Goal: Information Seeking & Learning: Learn about a topic

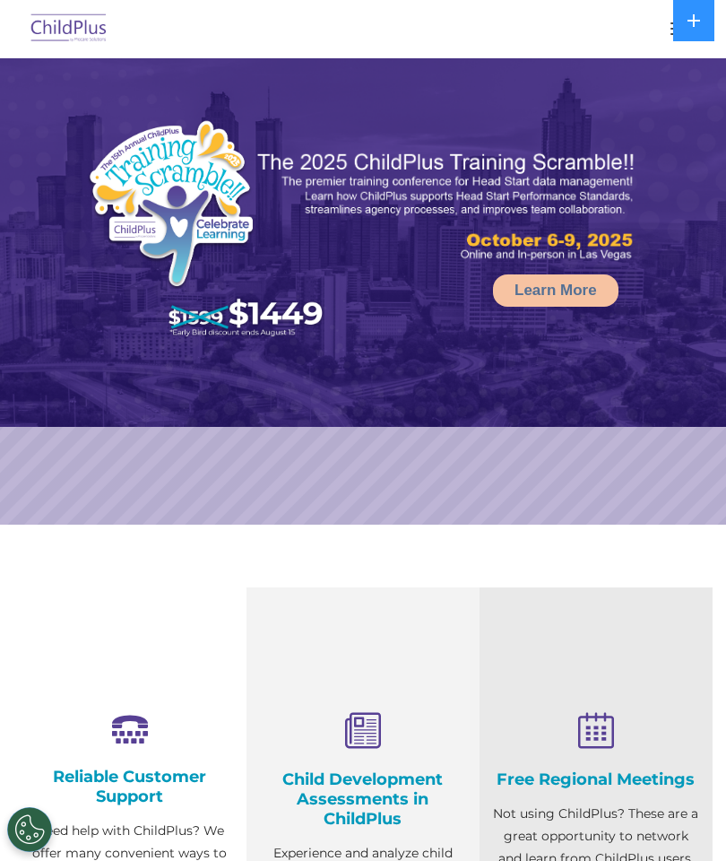
select select "MEDIUM"
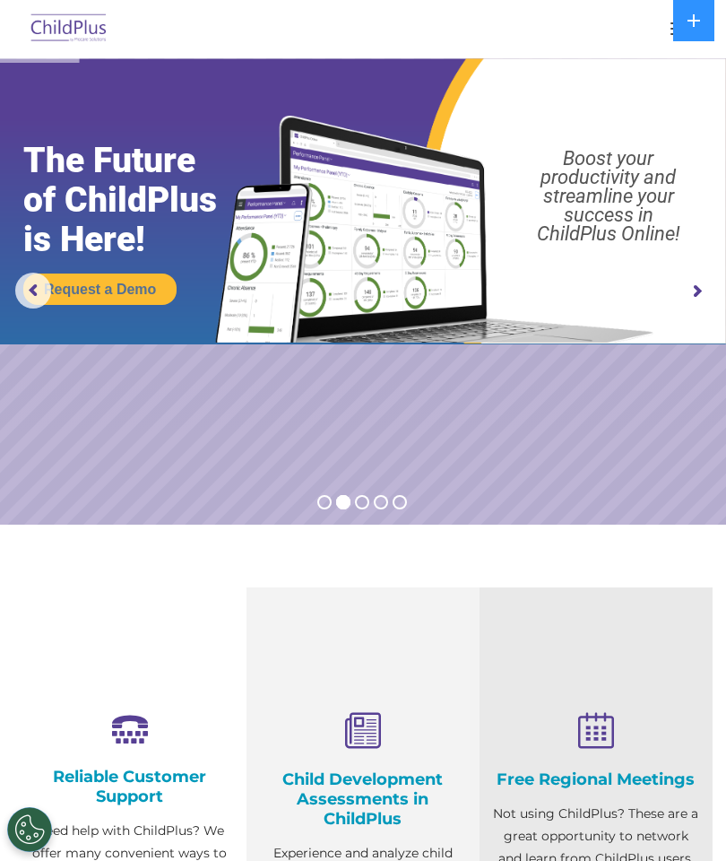
click at [654, 34] on div at bounding box center [363, 28] width 655 height 43
click at [664, 33] on button "button" at bounding box center [681, 28] width 38 height 29
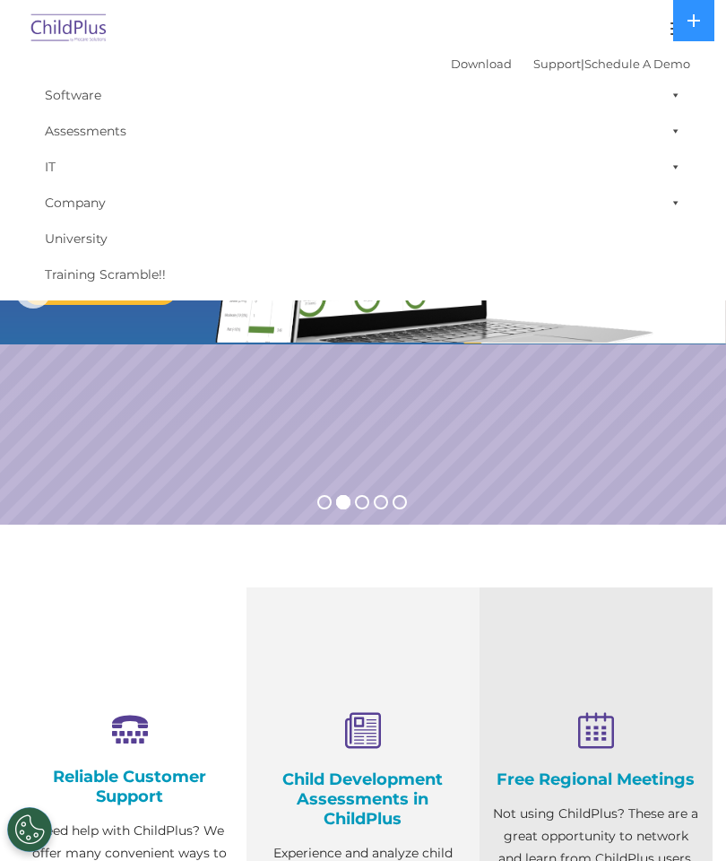
click at [237, 421] on rs-slide "Request a Demo The Future of ChildPlus is Here! Boost your productivity and str…" at bounding box center [363, 291] width 726 height 466
click at [247, 410] on rs-slide "Request a Demo The Future of ChildPlus is Here! Boost your productivity and str…" at bounding box center [363, 291] width 726 height 466
click at [257, 416] on rs-slide "Request a Demo The Future of ChildPlus is Here! Boost your productivity and str…" at bounding box center [363, 291] width 726 height 466
click at [135, 430] on rs-slide "Request a Demo The Future of ChildPlus is Here! Boost your productivity and str…" at bounding box center [363, 291] width 726 height 466
click at [197, 441] on rs-slide "Request a Demo The Future of ChildPlus is Here! Boost your productivity and str…" at bounding box center [363, 291] width 726 height 466
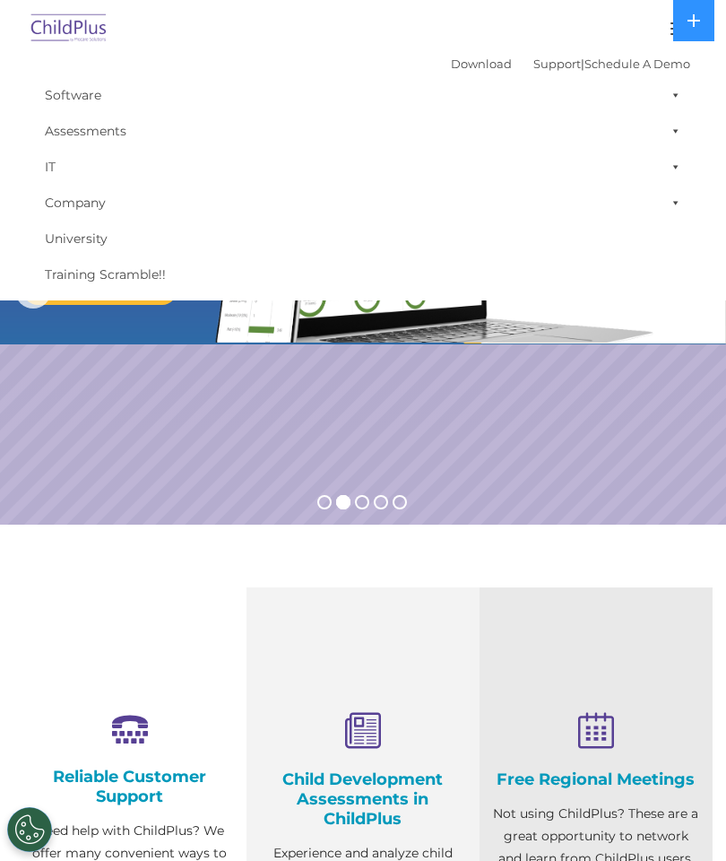
click at [330, 503] on rs-bullet at bounding box center [324, 502] width 14 height 14
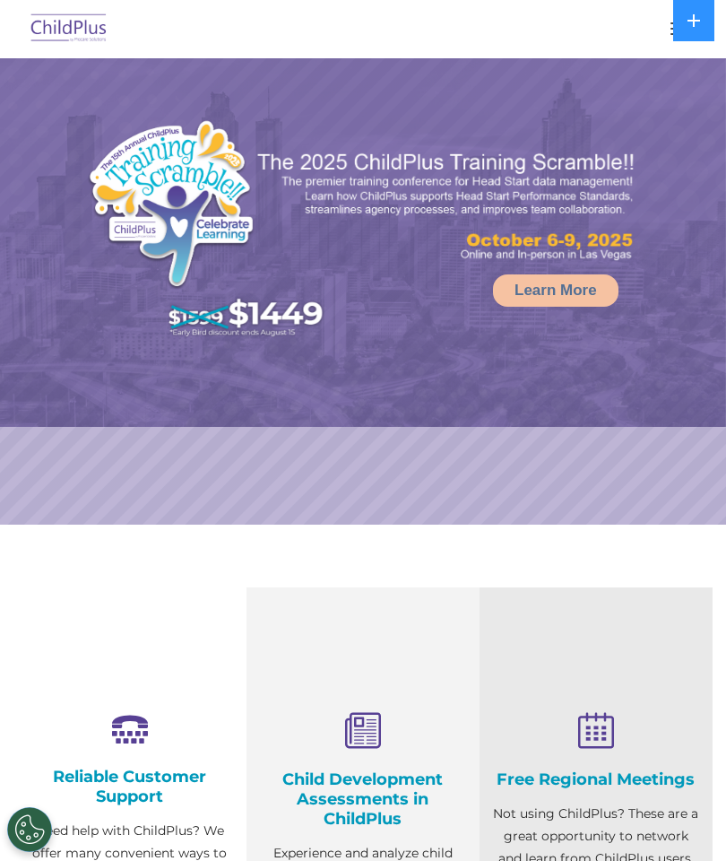
select select "MEDIUM"
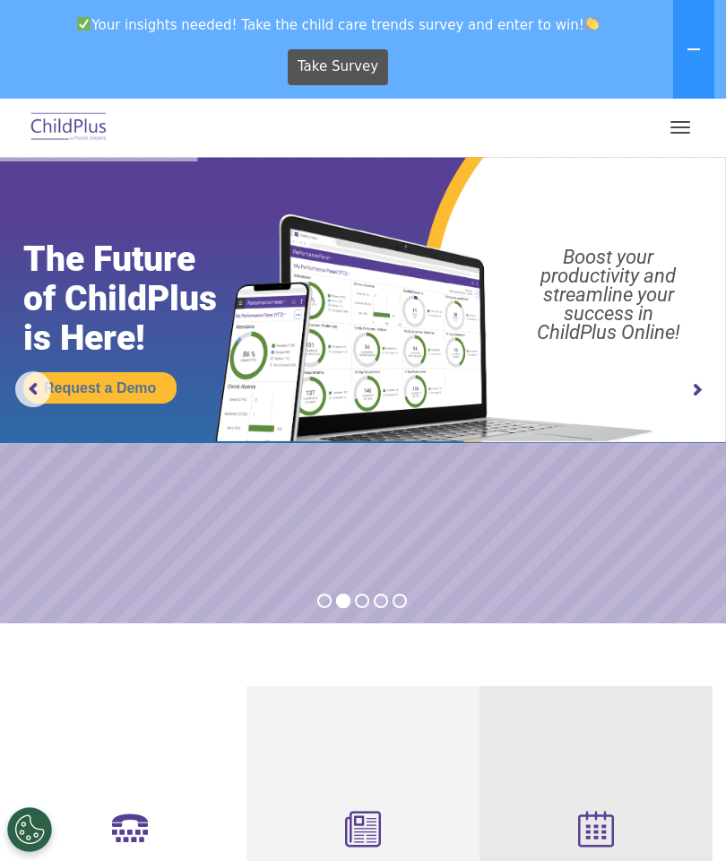
click at [691, 137] on button "button" at bounding box center [681, 127] width 38 height 29
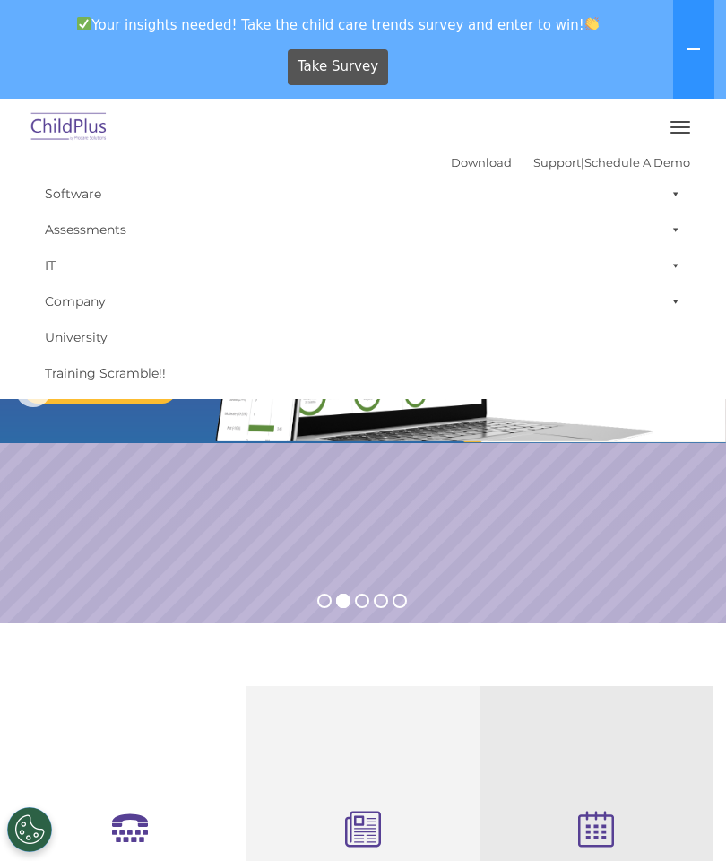
click at [123, 537] on rs-slide "Request a Demo The Future of ChildPlus is Here! Boost your productivity and str…" at bounding box center [363, 390] width 726 height 466
click at [190, 522] on rs-slide "Request a Demo The Future of ChildPlus is Here! Boost your productivity and str…" at bounding box center [363, 390] width 726 height 466
click at [189, 594] on rs-slide "Request a Demo The Future of ChildPlus is Here! Boost your productivity and str…" at bounding box center [363, 390] width 726 height 466
click at [193, 557] on rs-slide "Request a Demo The Future of ChildPlus is Here! Boost your productivity and str…" at bounding box center [363, 390] width 726 height 466
click at [220, 508] on rs-slide "Request a Demo The Future of ChildPlus is Here! Boost your productivity and str…" at bounding box center [363, 390] width 726 height 466
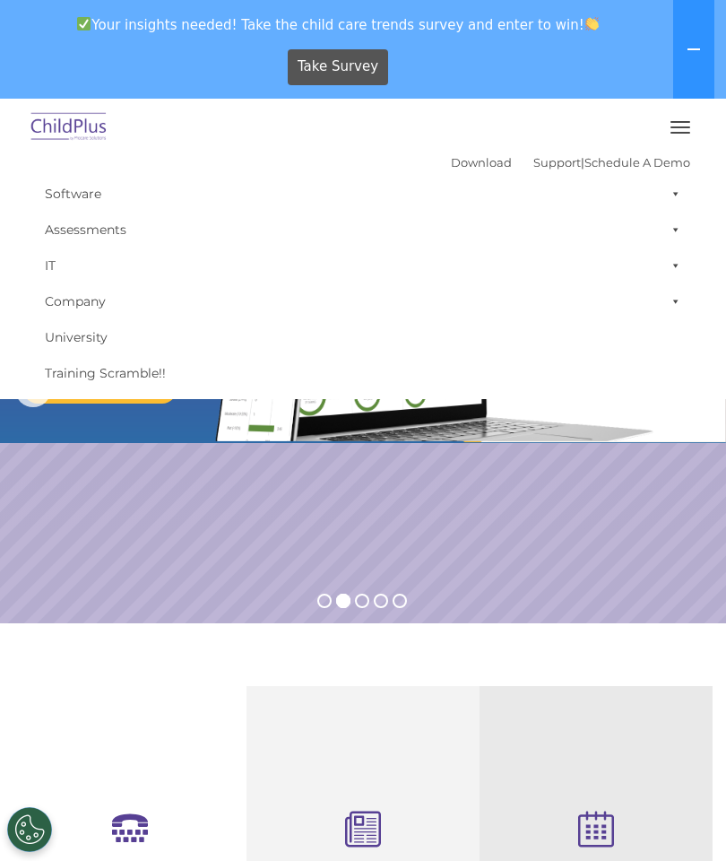
click at [229, 529] on rs-slide "Request a Demo The Future of ChildPlus is Here! Boost your productivity and str…" at bounding box center [363, 390] width 726 height 466
click at [260, 552] on rs-slide "Request a Demo The Future of ChildPlus is Here! Boost your productivity and str…" at bounding box center [363, 390] width 726 height 466
click at [690, 114] on button "button" at bounding box center [681, 127] width 38 height 29
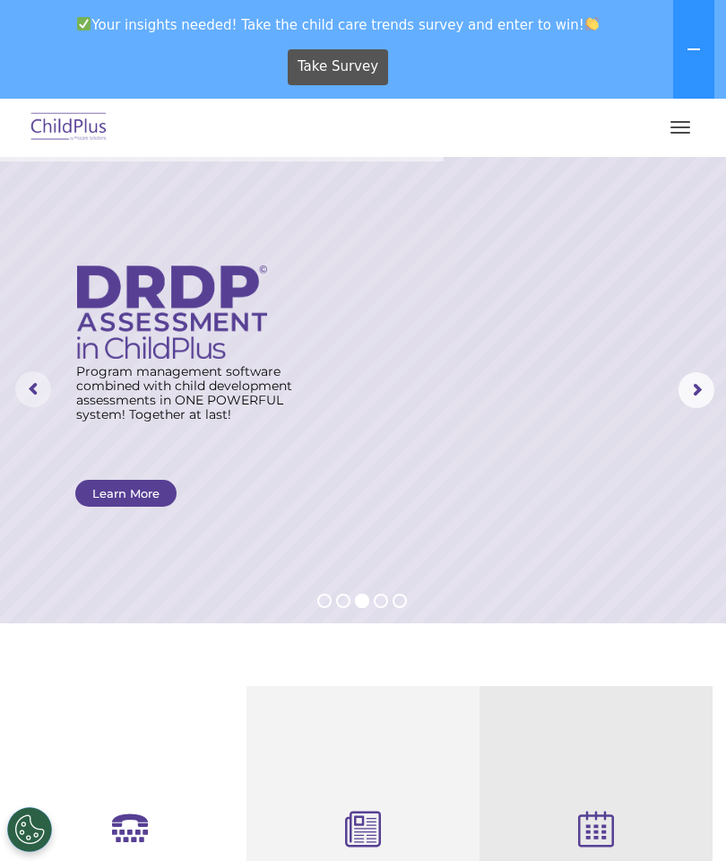
click at [44, 372] on rs-arrow at bounding box center [33, 389] width 36 height 36
click at [672, 116] on button "button" at bounding box center [681, 127] width 38 height 29
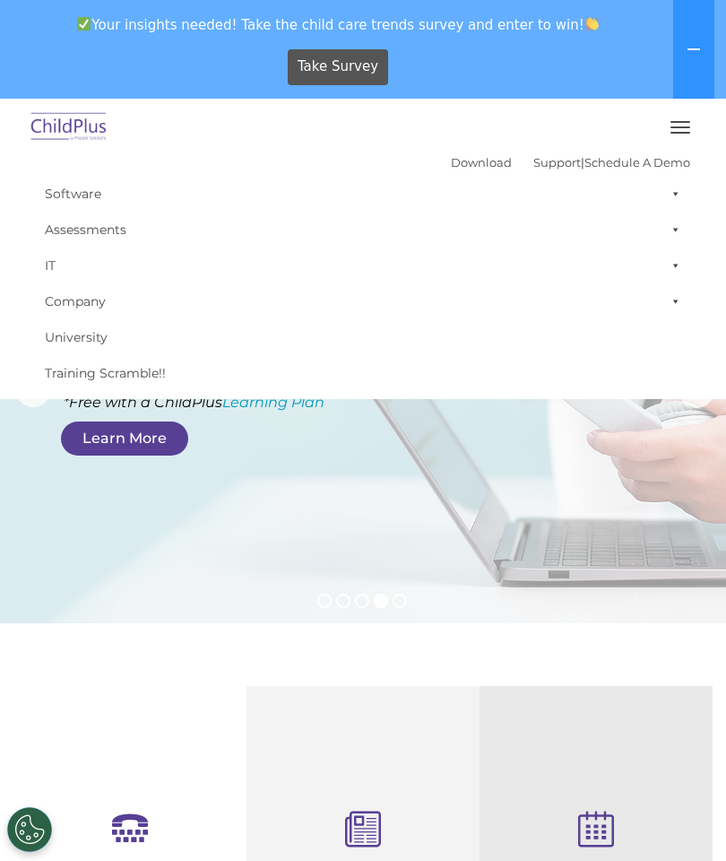
click at [252, 612] on rs-layer at bounding box center [363, 390] width 726 height 466
click at [421, 580] on rs-layer at bounding box center [363, 390] width 726 height 466
click at [424, 620] on rs-layer at bounding box center [363, 390] width 726 height 466
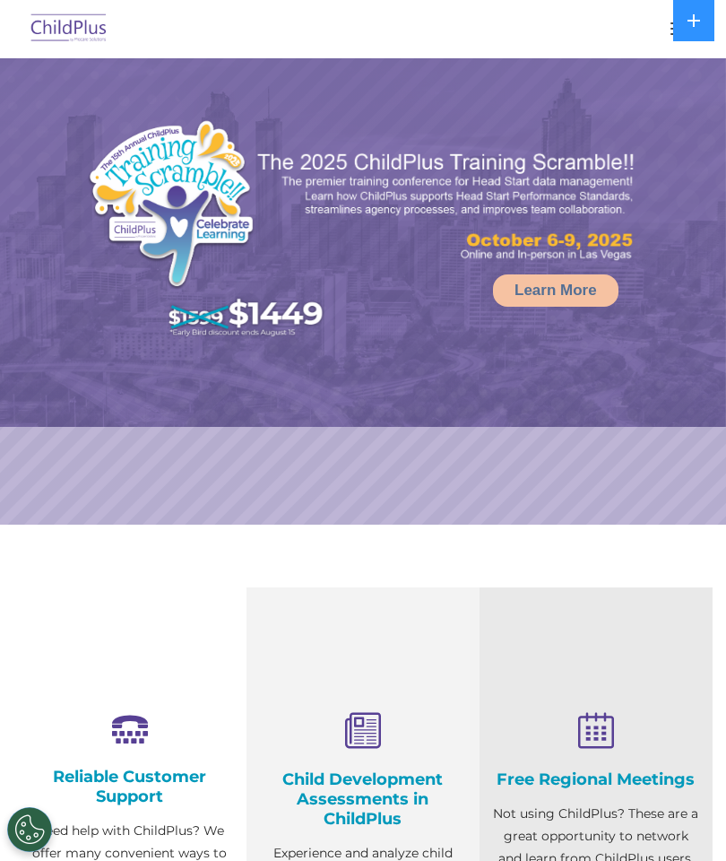
select select "MEDIUM"
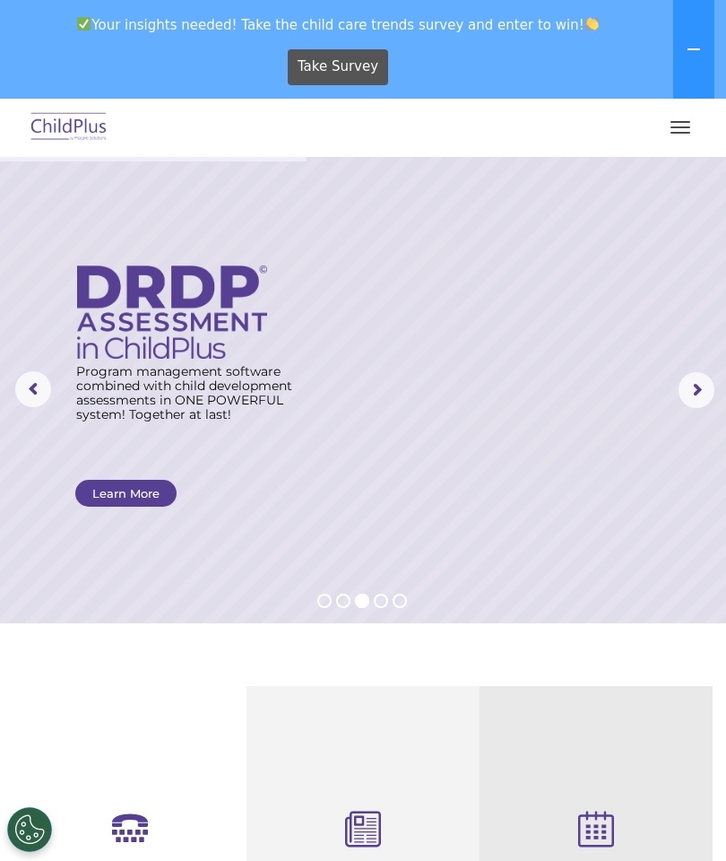
click at [674, 70] on button at bounding box center [693, 49] width 41 height 99
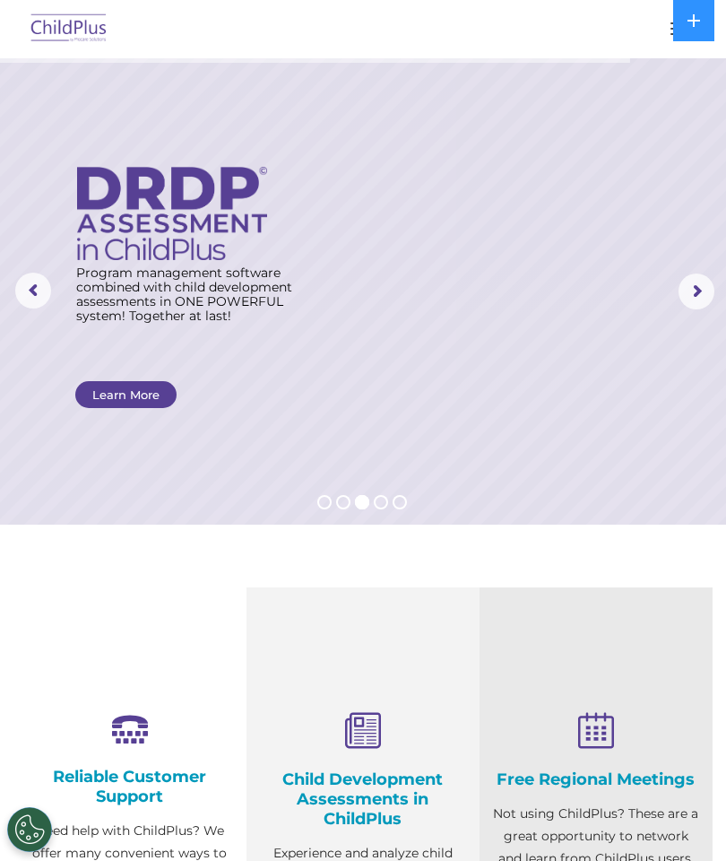
click at [37, 277] on rs-arrow at bounding box center [33, 291] width 36 height 36
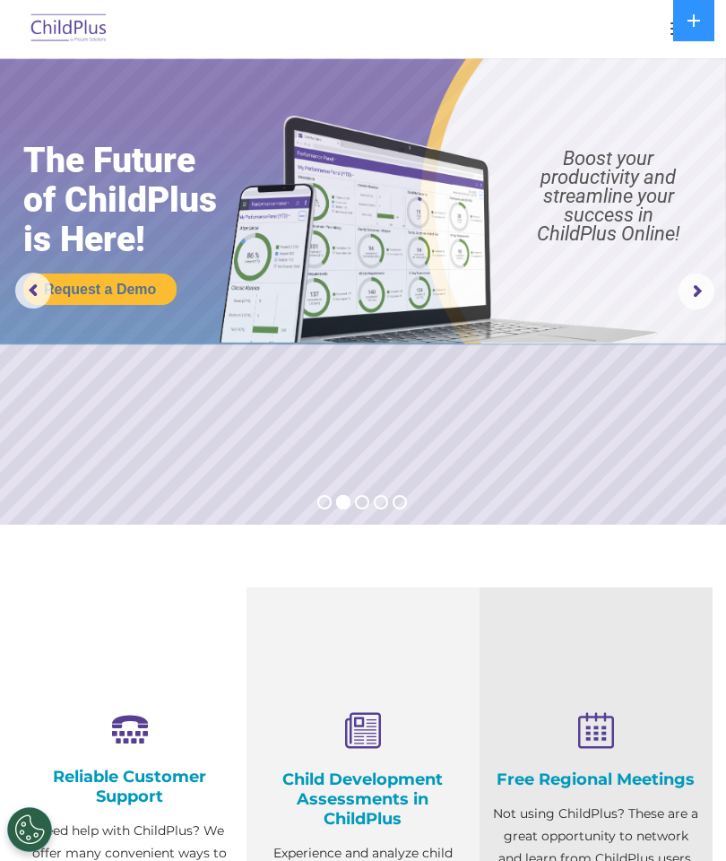
click at [38, 291] on rs-arrow at bounding box center [33, 291] width 36 height 36
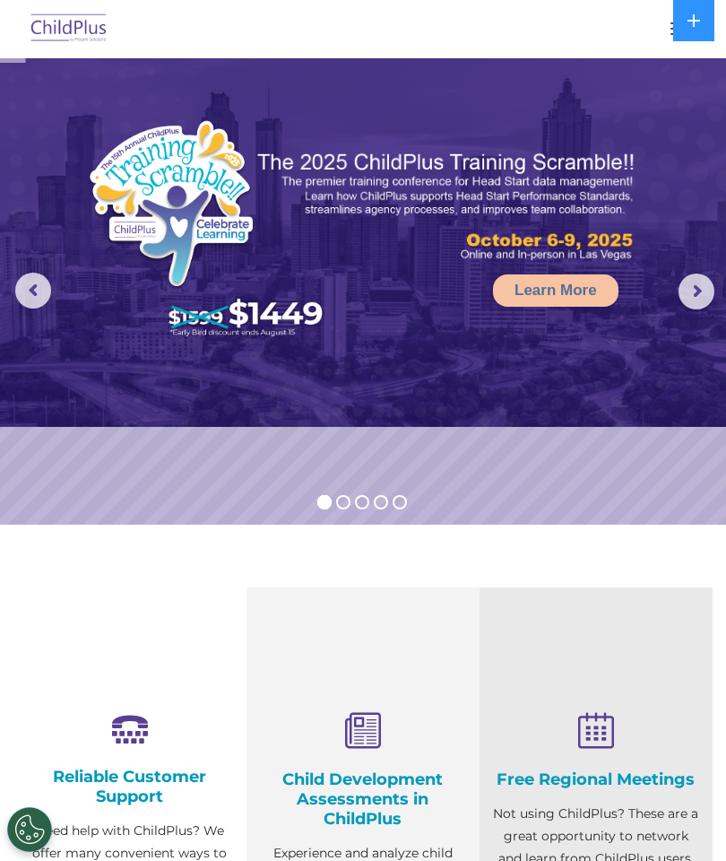
click at [693, 293] on rs-arrow at bounding box center [697, 291] width 36 height 36
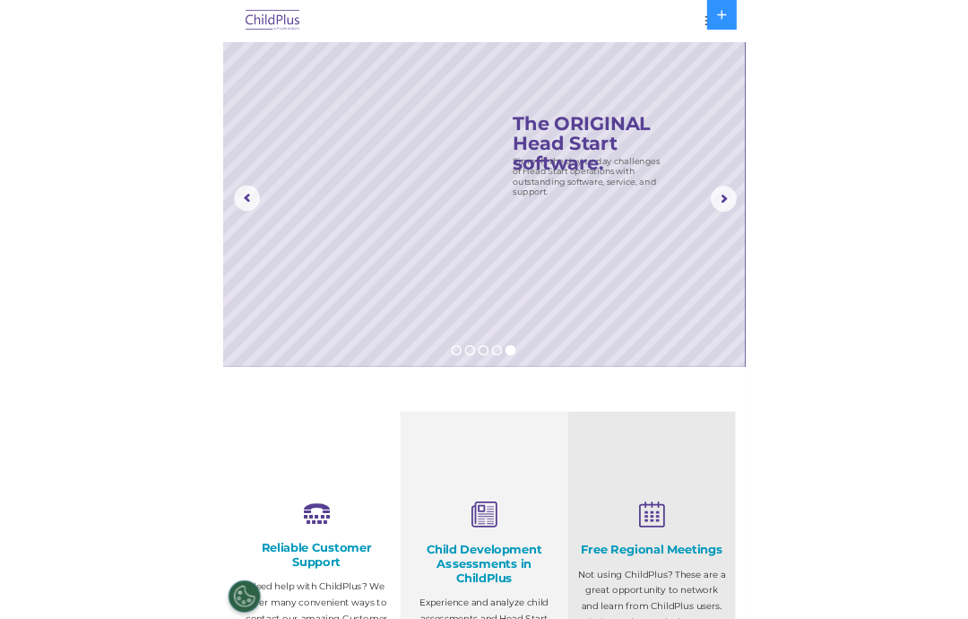
scroll to position [2, 0]
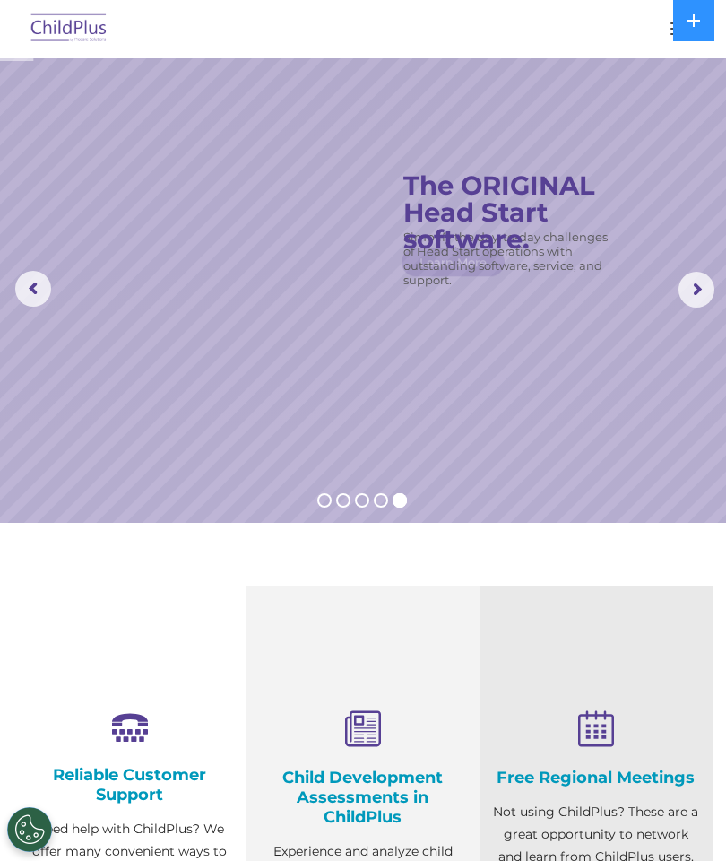
click at [26, 692] on div "Reliable Customer Support Need help with ChildPlus? We offer many convenient wa…" at bounding box center [129, 861] width 233 height 551
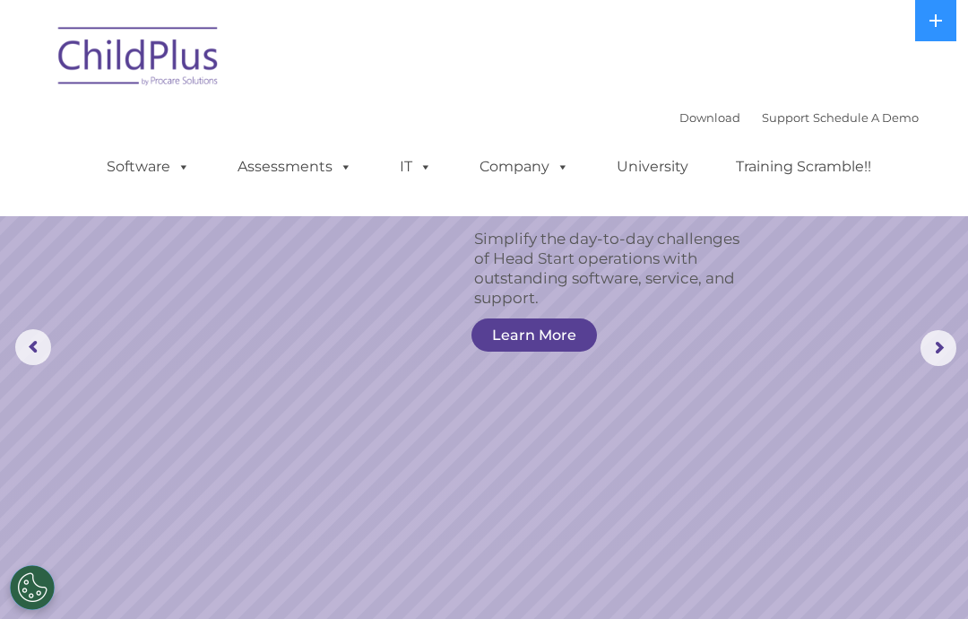
click at [725, 661] on rs-slide "Simplify the day-to-day challenges of Head Start operations with outstanding so…" at bounding box center [484, 347] width 968 height 699
